Goal: Task Accomplishment & Management: Manage account settings

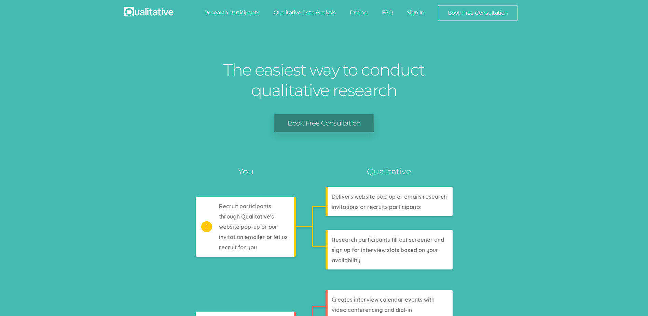
click at [416, 14] on link "Sign In" at bounding box center [416, 12] width 32 height 15
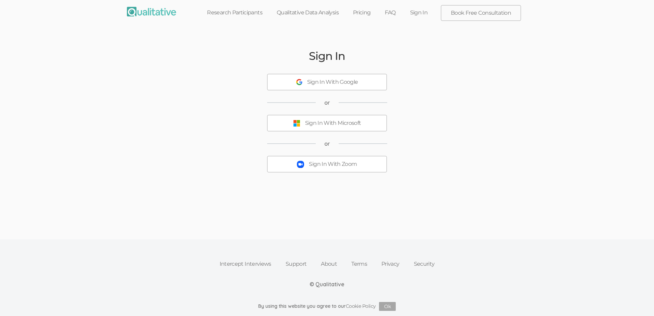
click at [324, 166] on div "Sign In With Zoom" at bounding box center [333, 164] width 48 height 8
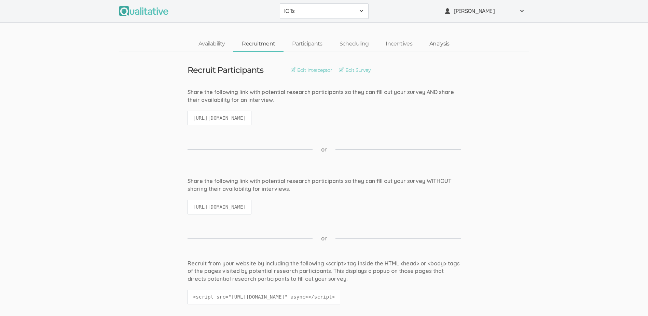
click at [437, 44] on link "Analysis" at bounding box center [439, 44] width 37 height 15
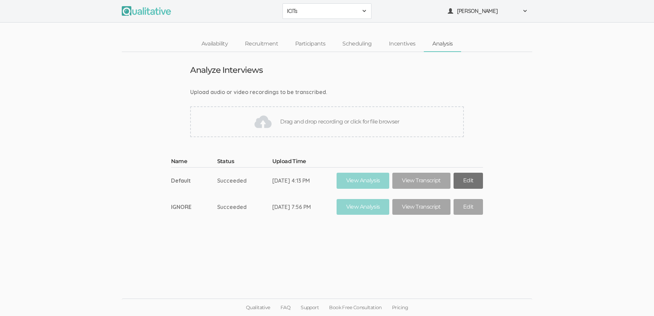
click at [467, 179] on link "Edit" at bounding box center [467, 181] width 29 height 16
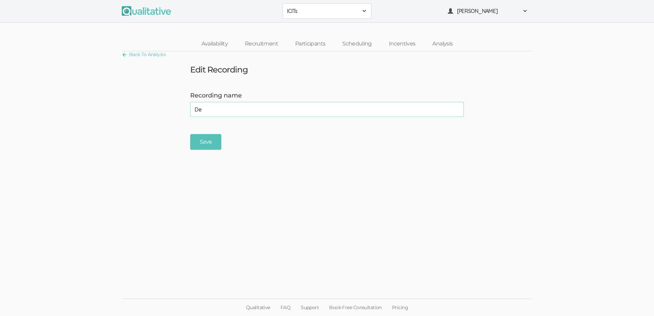
type input "D"
type input "Gretchen Lewis"
click at [211, 143] on input "Save" at bounding box center [205, 142] width 31 height 16
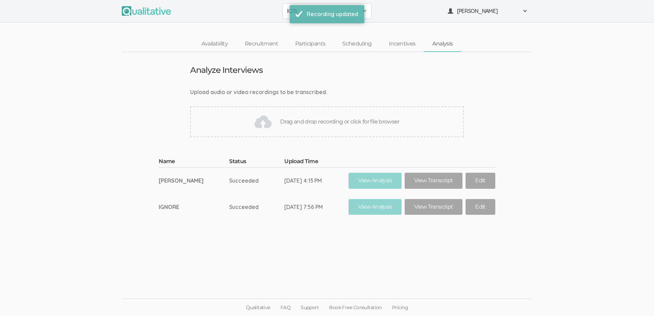
click at [312, 125] on div "Drag and drop recording or click for file browser" at bounding box center [326, 121] width 273 height 31
click at [291, 124] on div "Drag and drop recording or click for file browser" at bounding box center [326, 121] width 273 height 31
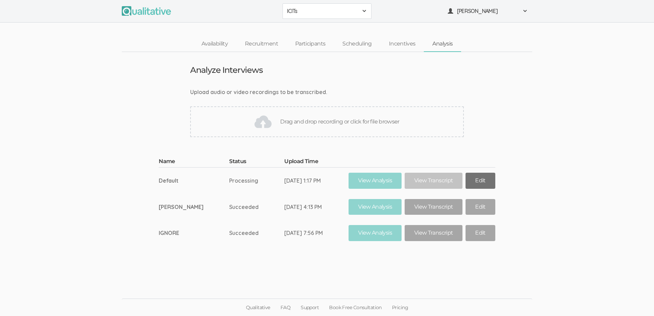
click at [481, 178] on link "Edit" at bounding box center [479, 181] width 29 height 16
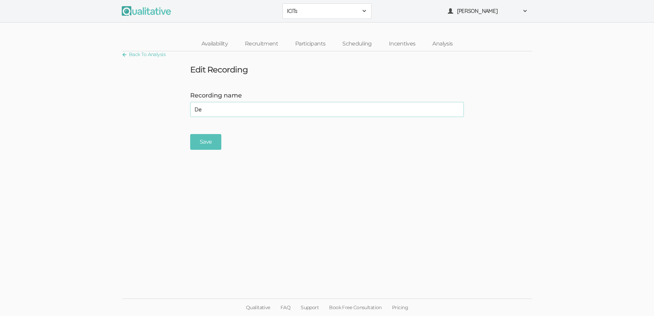
type input "D"
type input "Aspen Jordan"
click at [209, 151] on ui-view "Back To Analysis Edit Recording Recording name Aspen Jordan (success) Save" at bounding box center [327, 157] width 654 height 213
click at [210, 149] on input "Save" at bounding box center [205, 142] width 31 height 16
